Goal: Transaction & Acquisition: Purchase product/service

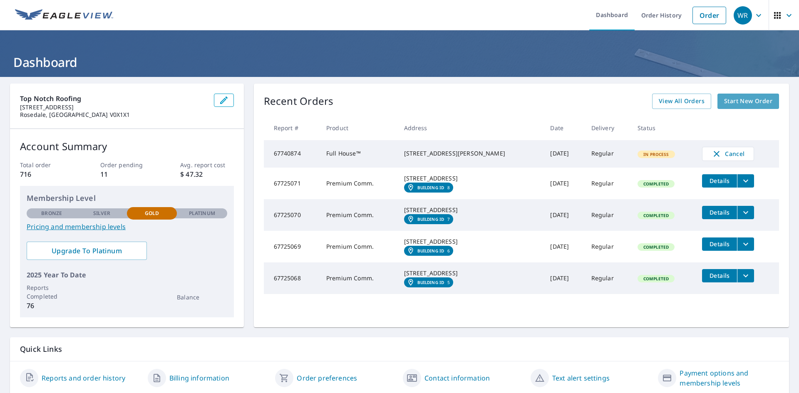
click at [732, 101] on span "Start New Order" at bounding box center [748, 101] width 48 height 10
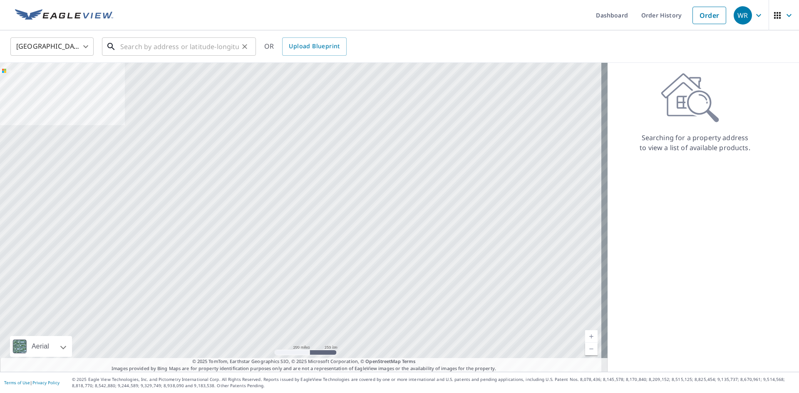
click at [171, 51] on input "text" at bounding box center [179, 46] width 119 height 23
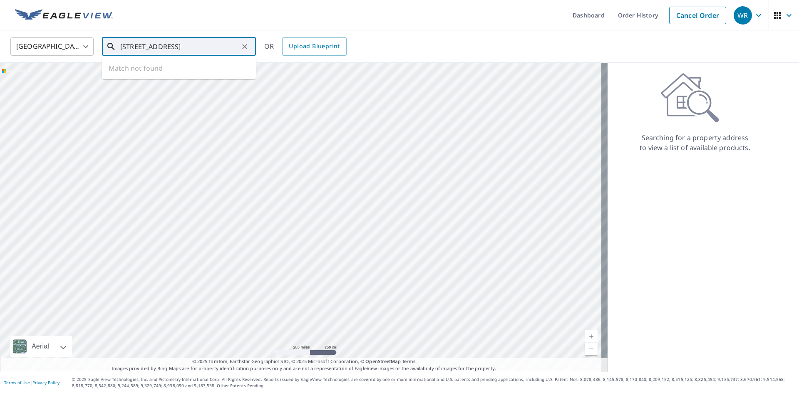
type input "[STREET_ADDRESS]"
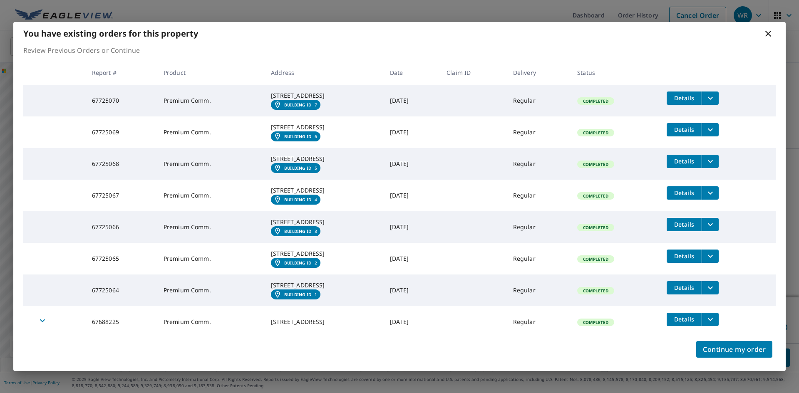
click at [300, 195] on div "[STREET_ADDRESS]" at bounding box center [324, 190] width 106 height 8
click at [740, 355] on span "Continue my order" at bounding box center [734, 350] width 63 height 12
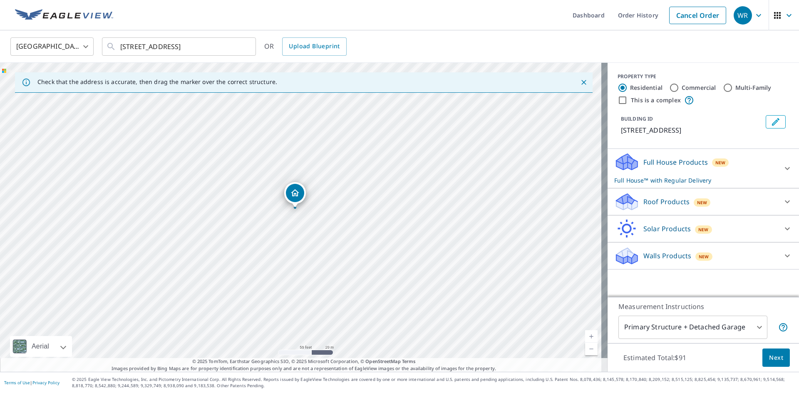
drag, startPoint x: 299, startPoint y: 196, endPoint x: 295, endPoint y: 188, distance: 9.5
click at [782, 169] on icon at bounding box center [787, 169] width 10 height 10
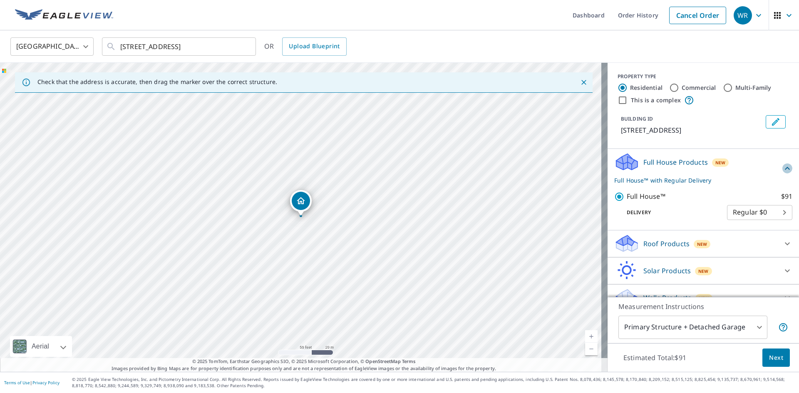
click at [782, 170] on icon at bounding box center [787, 169] width 10 height 10
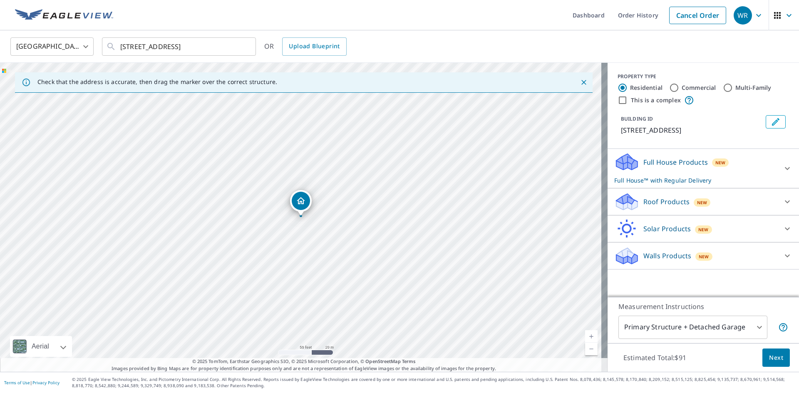
click at [751, 206] on div "Roof Products New" at bounding box center [695, 202] width 163 height 20
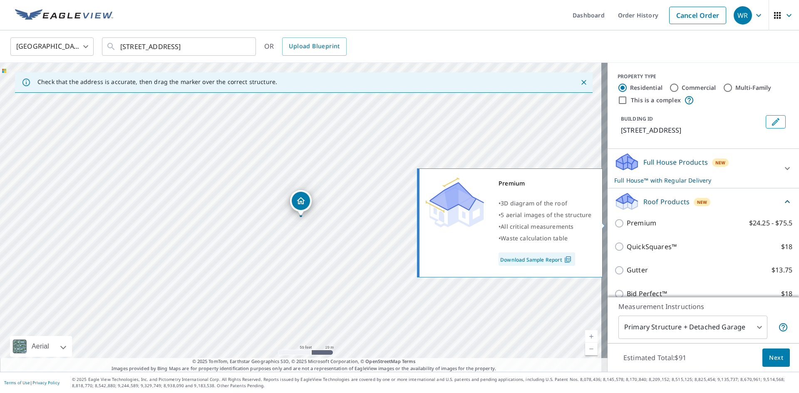
click at [614, 223] on input "Premium $24.25 - $75.5" at bounding box center [620, 223] width 12 height 10
checkbox input "true"
checkbox input "false"
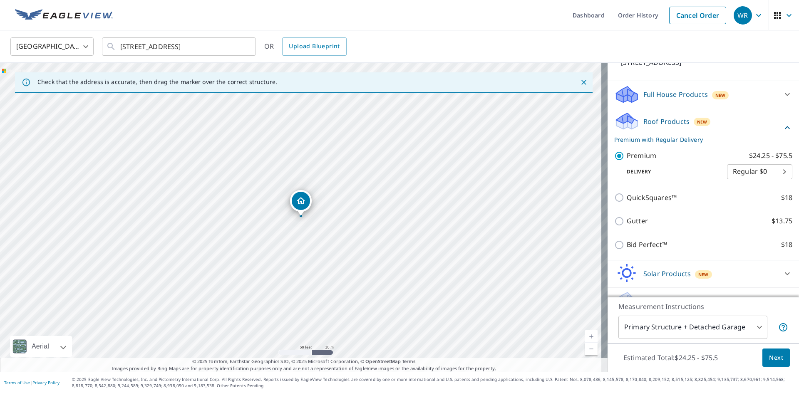
scroll to position [70, 0]
click at [770, 357] on span "Next" at bounding box center [776, 358] width 14 height 10
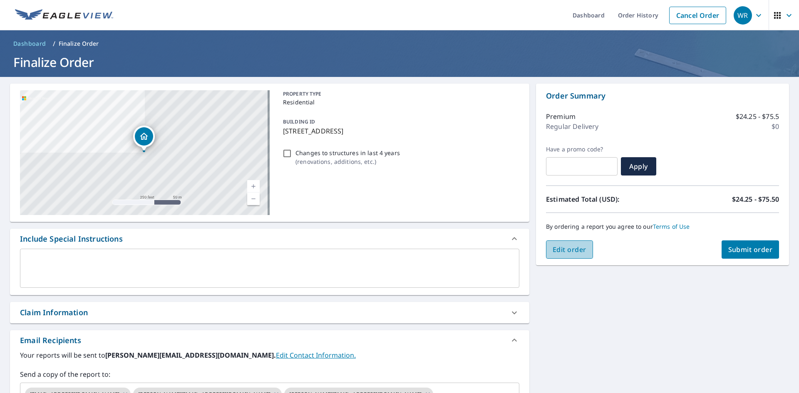
click at [572, 248] on span "Edit order" at bounding box center [570, 249] width 34 height 9
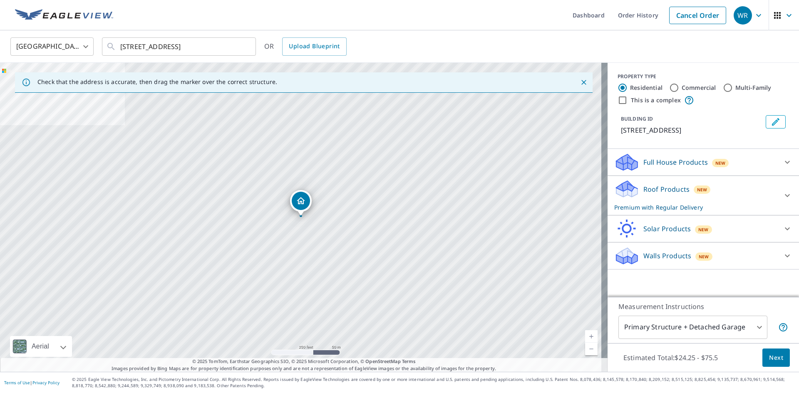
click at [756, 330] on body "WR WR Dashboard Order History Cancel Order WR [GEOGRAPHIC_DATA] [GEOGRAPHIC_DAT…" at bounding box center [399, 196] width 799 height 393
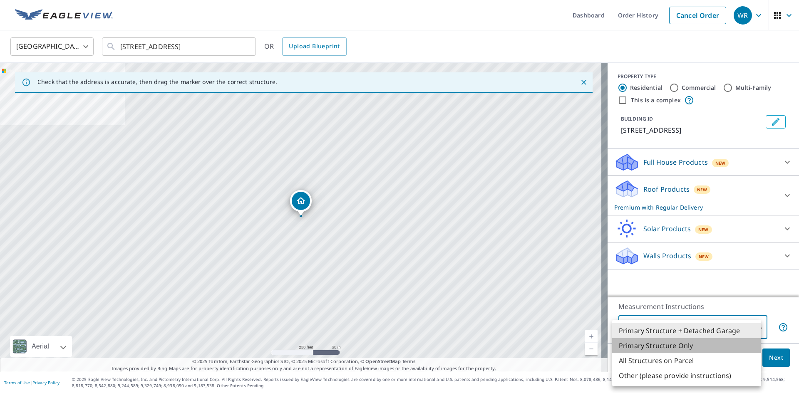
click at [685, 347] on li "Primary Structure Only" at bounding box center [686, 345] width 149 height 15
type input "2"
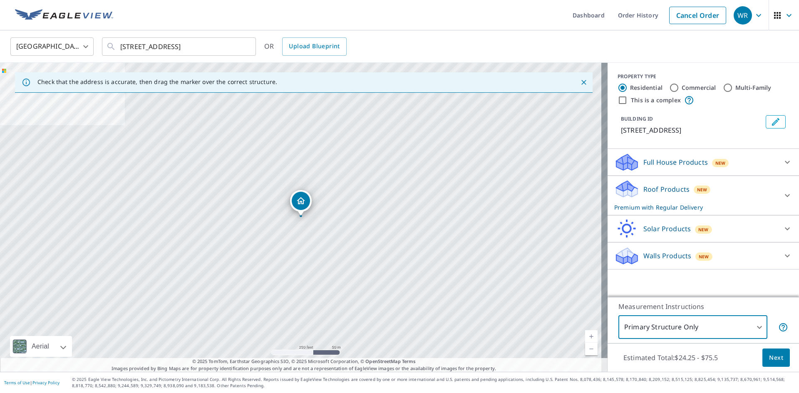
click at [773, 356] on span "Next" at bounding box center [776, 358] width 14 height 10
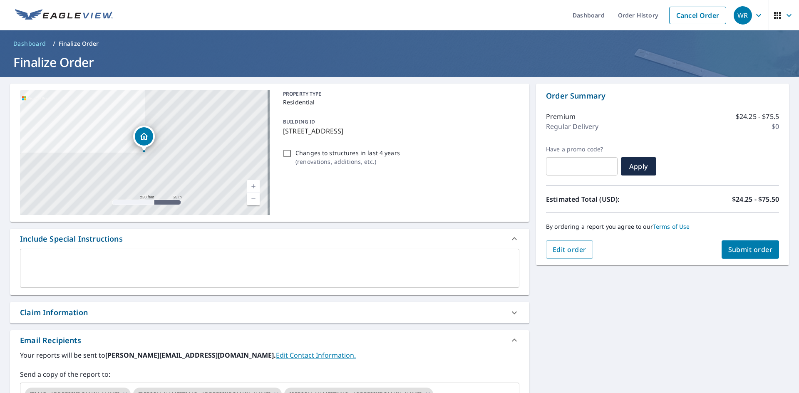
click at [754, 250] on span "Submit order" at bounding box center [750, 249] width 45 height 9
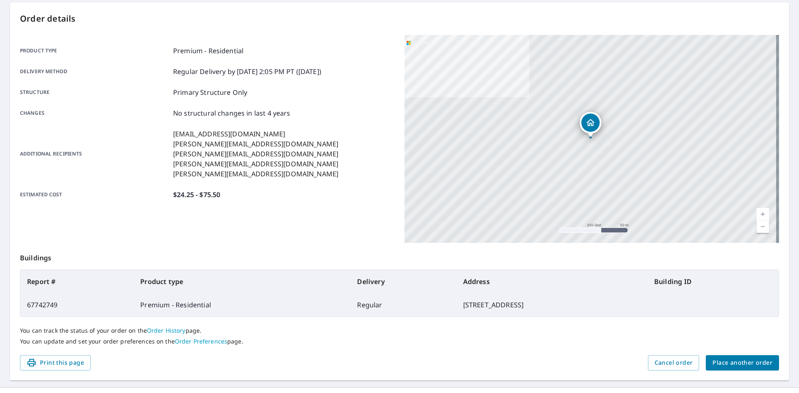
scroll to position [97, 0]
